Goal: Transaction & Acquisition: Purchase product/service

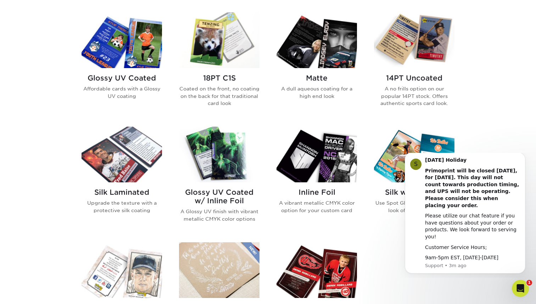
scroll to position [345, 0]
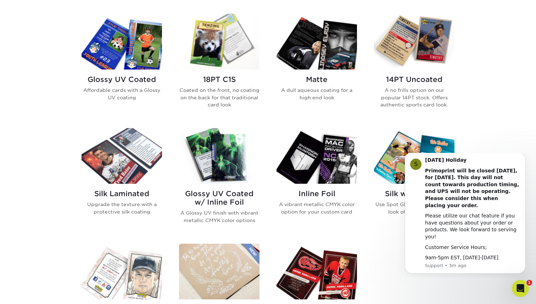
click at [123, 150] on img at bounding box center [122, 156] width 80 height 56
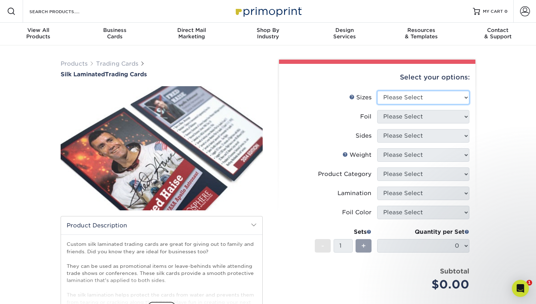
click at [397, 100] on select "Please Select 2.5" x 3.5"" at bounding box center [423, 97] width 92 height 13
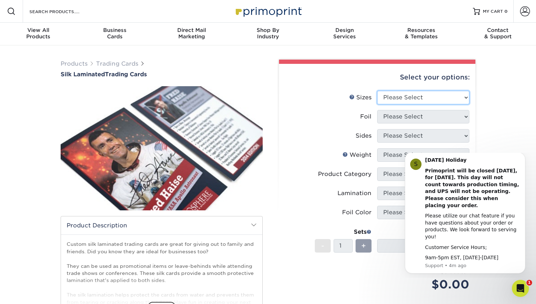
select select "2.50x3.50"
click at [377, 91] on select "Please Select 2.5" x 3.5"" at bounding box center [423, 97] width 92 height 13
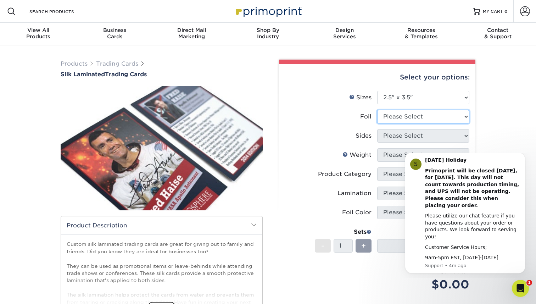
click at [399, 120] on select "Please Select No Yes" at bounding box center [423, 116] width 92 height 13
select select "0"
click at [377, 110] on select "Please Select No Yes" at bounding box center [423, 116] width 92 height 13
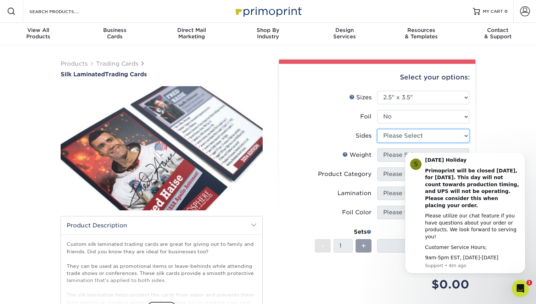
click at [400, 133] on select "Please Select Print Both Sides Print Front Only" at bounding box center [423, 135] width 92 height 13
select select "13abbda7-1d64-4f25-8bb2-c179b224825d"
click at [377, 129] on select "Please Select Print Both Sides Print Front Only" at bounding box center [423, 135] width 92 height 13
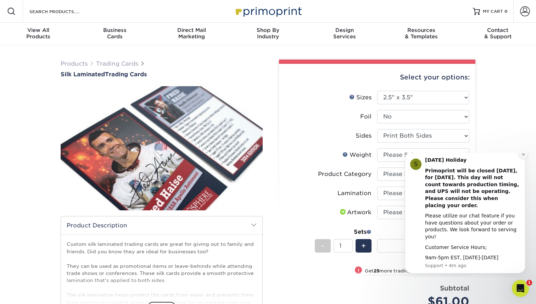
click at [524, 155] on icon "Dismiss notification" at bounding box center [523, 154] width 2 height 2
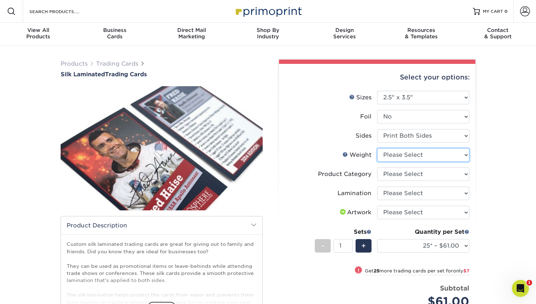
click at [412, 157] on select "Please Select 16PT" at bounding box center [423, 154] width 92 height 13
select select "16PT"
click at [377, 148] on select "Please Select 16PT" at bounding box center [423, 154] width 92 height 13
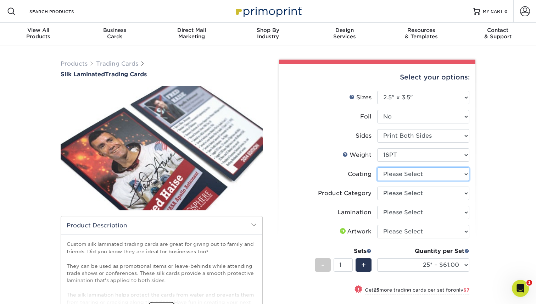
click at [398, 175] on select at bounding box center [423, 173] width 92 height 13
select select "3e7618de-abca-4bda-9f97-8b9129e913d8"
click at [377, 167] on select at bounding box center [423, 173] width 92 height 13
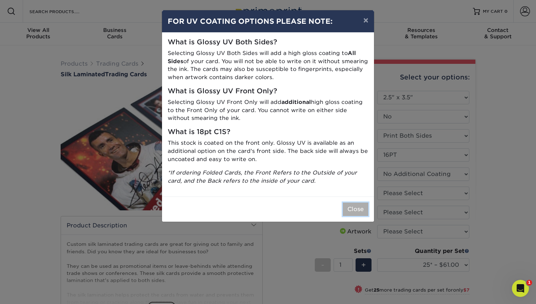
click at [355, 209] on button "Close" at bounding box center [356, 208] width 26 height 13
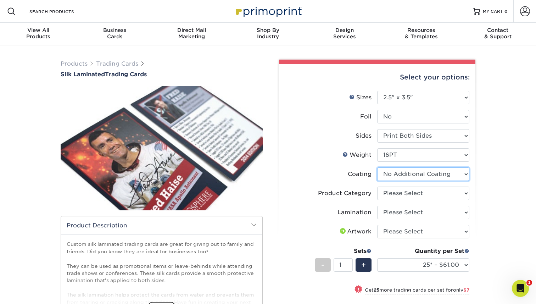
click at [406, 179] on select at bounding box center [423, 173] width 92 height 13
click at [422, 189] on select "Please Select Trading Cards" at bounding box center [423, 192] width 92 height 13
select select "c2f9bce9-36c2-409d-b101-c29d9d031e18"
click at [377, 186] on select "Please Select Trading Cards" at bounding box center [423, 192] width 92 height 13
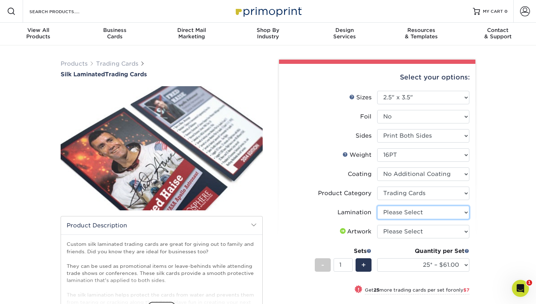
click at [417, 211] on select "Please Select Silk" at bounding box center [423, 212] width 92 height 13
select select "ccacb42f-45f7-42d3-bbd3-7c8421cf37f0"
click at [377, 206] on select "Please Select Silk" at bounding box center [423, 212] width 92 height 13
click at [421, 230] on select "Please Select I will upload files I need a design - $100" at bounding box center [423, 231] width 92 height 13
select select "upload"
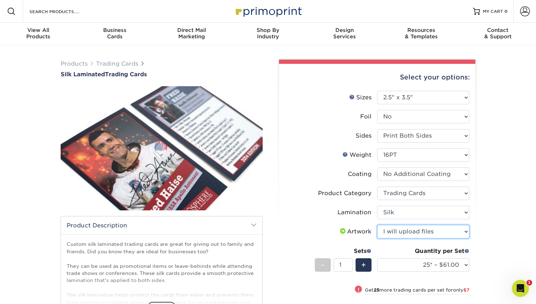
click at [377, 225] on select "Please Select I will upload files I need a design - $100" at bounding box center [423, 231] width 92 height 13
click at [490, 221] on div "Products Trading Cards Silk Laminated Trading Cards show more Templates" at bounding box center [268, 246] width 536 height 403
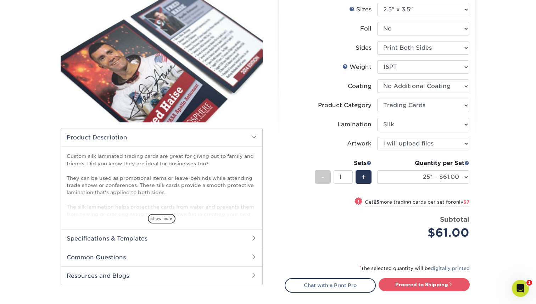
scroll to position [90, 0]
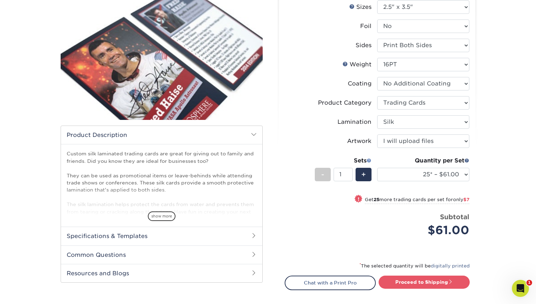
click at [369, 160] on span at bounding box center [369, 160] width 5 height 5
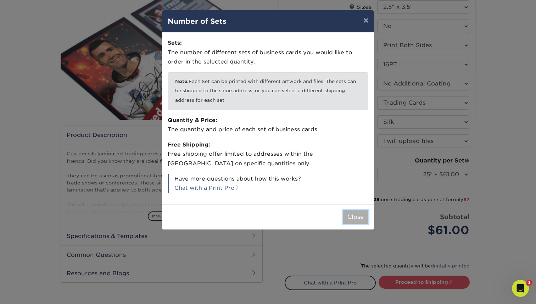
click at [357, 216] on button "Close" at bounding box center [356, 216] width 26 height 13
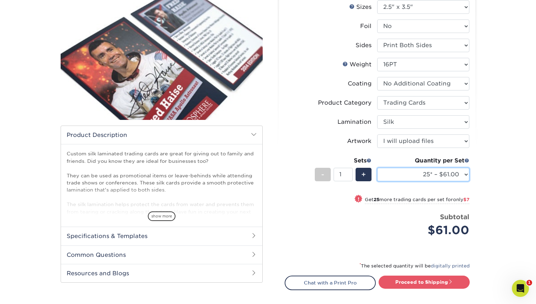
click at [414, 174] on select "25* – $61.00 50* – $68.00 75* – $74.00 100* – $81.00 250* – $88.00 500 – $98.00…" at bounding box center [423, 174] width 92 height 13
select select "500 – $98.00"
click at [377, 168] on select "25* – $61.00 50* – $68.00 75* – $74.00 100* – $81.00 250* – $88.00 500 – $98.00…" at bounding box center [423, 174] width 92 height 13
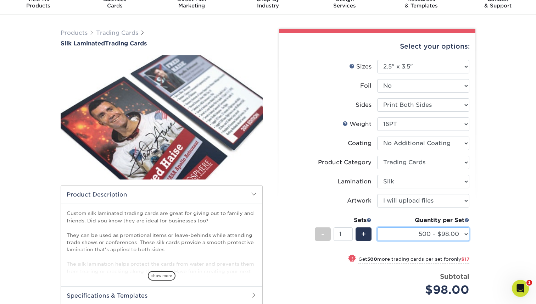
scroll to position [0, 0]
